Goal: Connect with others: Connect with others

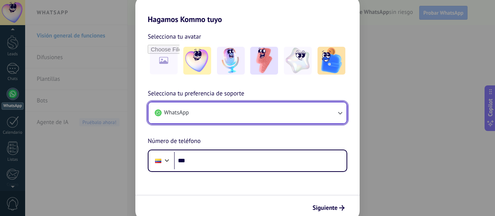
click at [338, 113] on icon "button" at bounding box center [340, 113] width 8 height 8
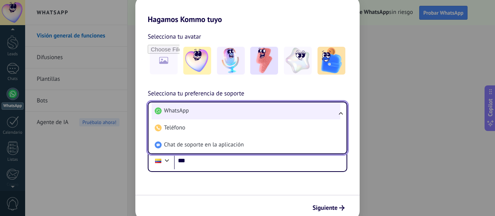
click at [208, 113] on li "WhatsApp" at bounding box center [246, 111] width 189 height 17
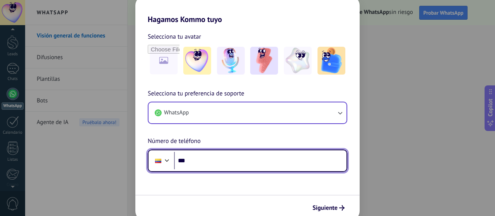
click at [236, 163] on input "***" at bounding box center [260, 161] width 173 height 18
type input "**********"
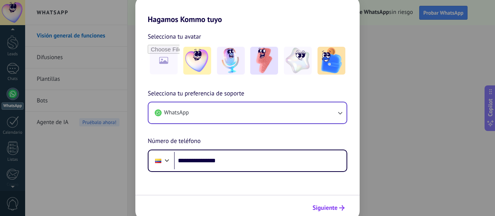
click at [340, 206] on icon "submit" at bounding box center [341, 208] width 5 height 5
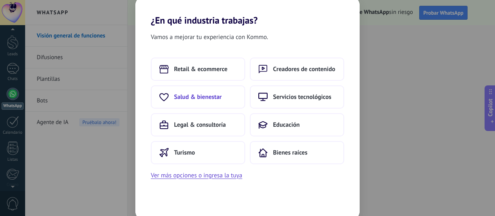
click at [217, 101] on button "Salud & bienestar" at bounding box center [198, 97] width 94 height 23
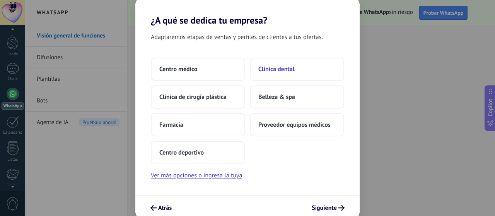
click at [311, 67] on button "Clínica dental" at bounding box center [297, 69] width 94 height 23
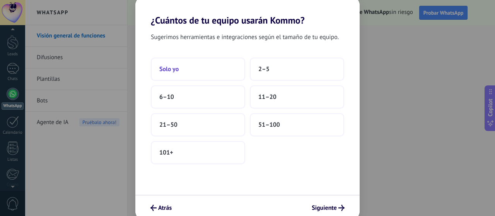
click at [216, 72] on button "Solo yo" at bounding box center [198, 69] width 94 height 23
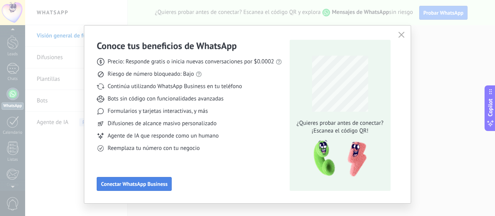
click at [162, 181] on button "Conectar WhatsApp Business" at bounding box center [134, 184] width 75 height 14
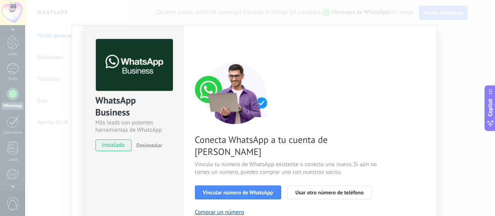
scroll to position [39, 0]
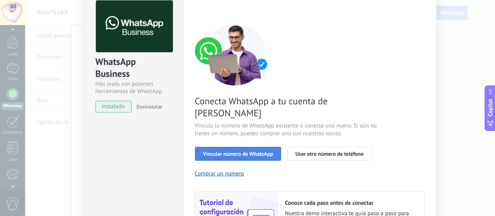
click at [255, 151] on span "Vincular número de WhatsApp" at bounding box center [238, 153] width 70 height 5
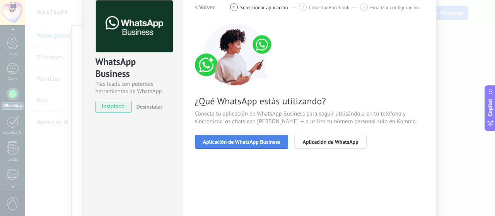
click at [249, 145] on button "Aplicación de WhatsApp Business" at bounding box center [242, 142] width 94 height 14
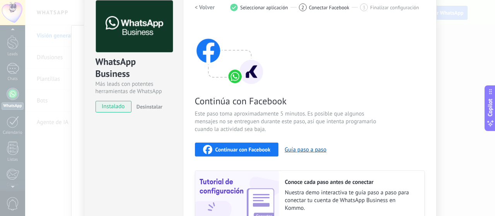
click at [137, 34] on img at bounding box center [134, 26] width 77 height 52
click at [117, 106] on span "instalado" at bounding box center [113, 107] width 35 height 12
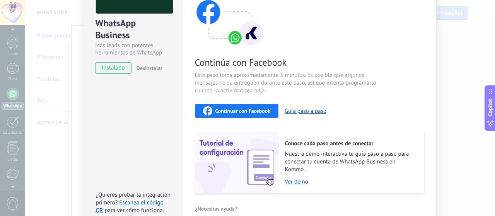
scroll to position [118, 0]
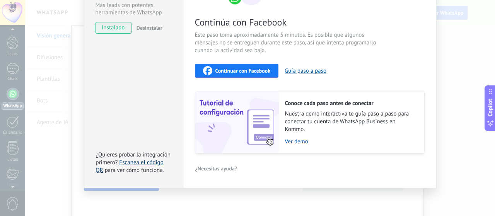
click at [145, 162] on link "Escanea el código QR" at bounding box center [130, 166] width 68 height 15
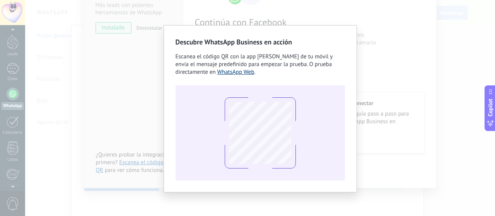
click at [218, 71] on link "WhatsApp Web" at bounding box center [236, 72] width 37 height 7
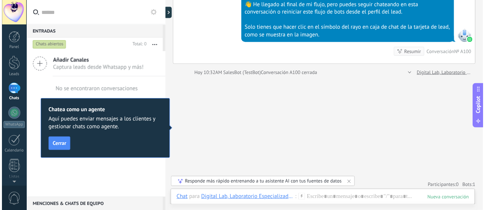
scroll to position [12, 0]
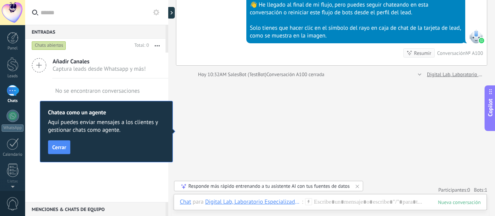
type textarea "**********"
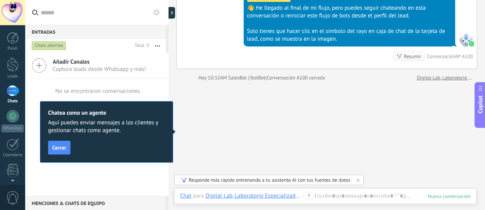
scroll to position [23, 0]
